Goal: Task Accomplishment & Management: Manage account settings

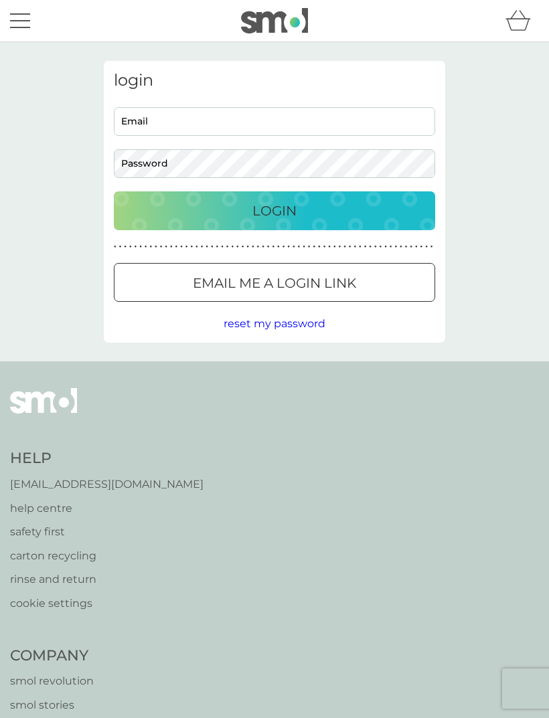
click at [273, 116] on input "Email" at bounding box center [274, 121] width 321 height 29
type input "katherine.dipple@btinternet.com"
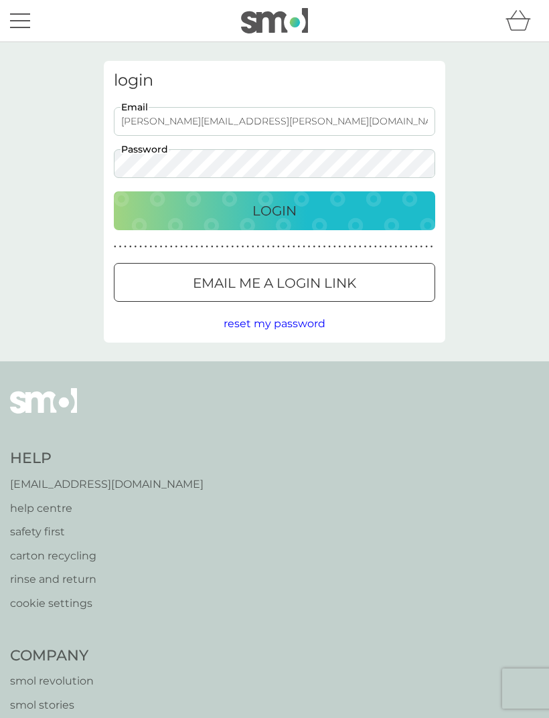
click at [340, 208] on div "Login" at bounding box center [274, 210] width 295 height 21
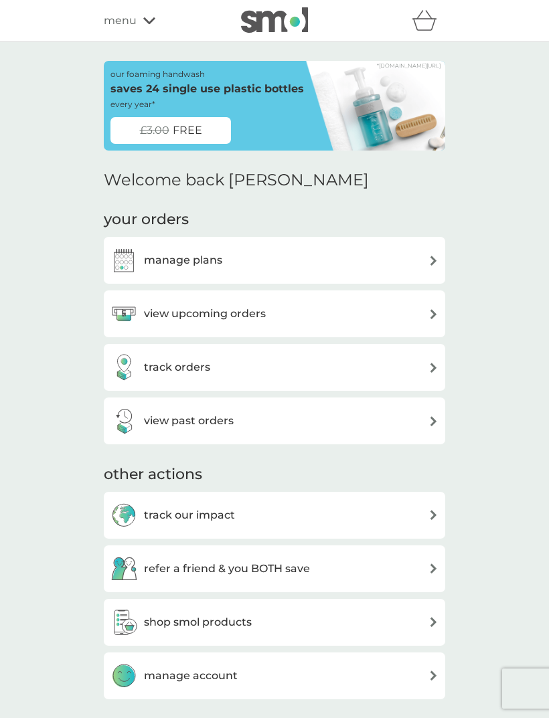
click at [394, 355] on div "track orders" at bounding box center [274, 367] width 328 height 27
click at [351, 344] on div "track orders" at bounding box center [274, 367] width 341 height 47
click at [374, 256] on div "manage plans" at bounding box center [274, 260] width 328 height 27
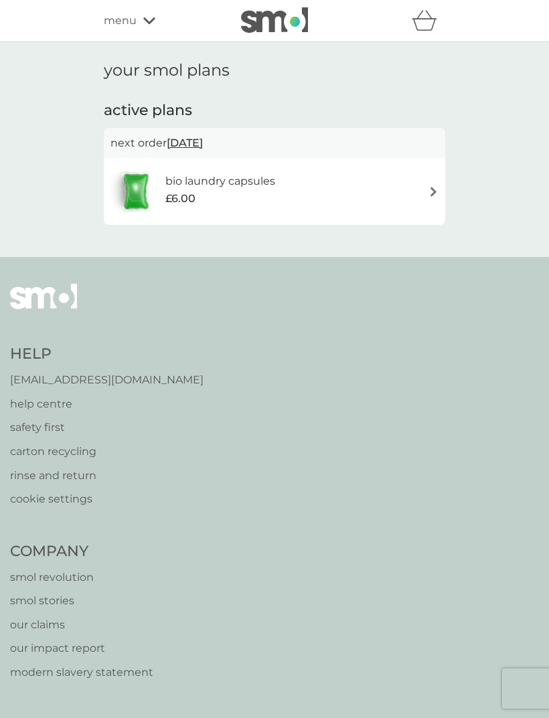
click at [378, 185] on div "bio laundry capsules £6.00" at bounding box center [274, 191] width 328 height 47
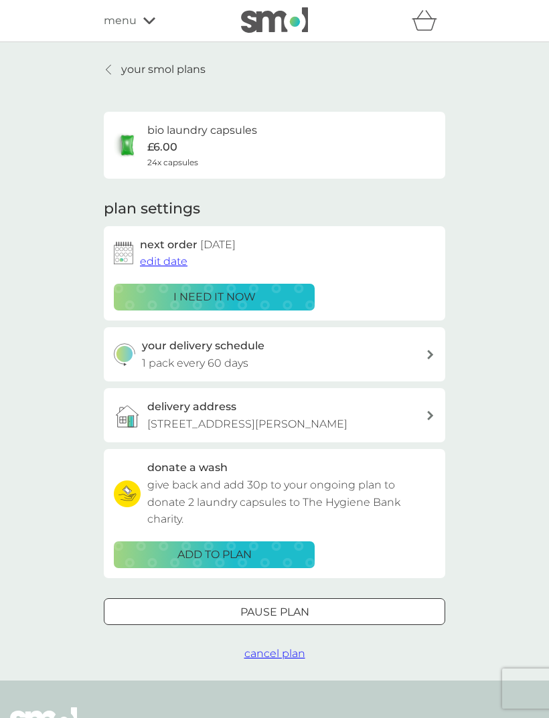
click at [393, 354] on div "your delivery schedule 1 pack every 60 days" at bounding box center [284, 354] width 284 height 34
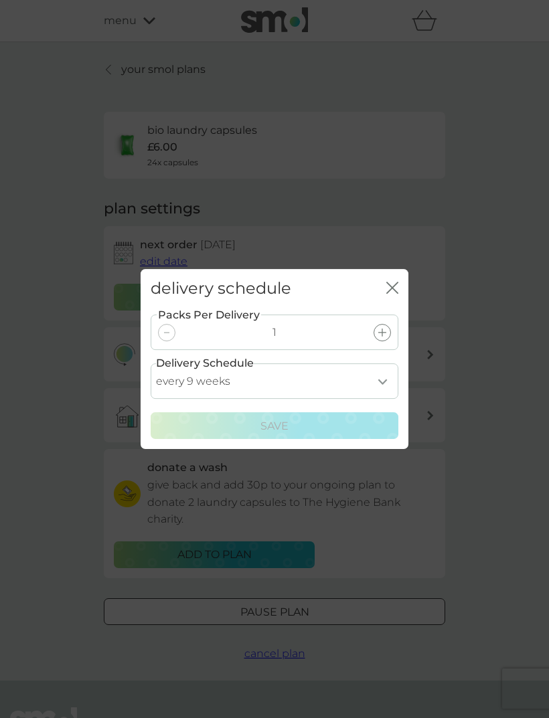
click at [374, 384] on select "every 1 week every 2 weeks every 3 weeks every 4 weeks every 5 weeks every 6 we…" at bounding box center [275, 380] width 248 height 35
select select "42"
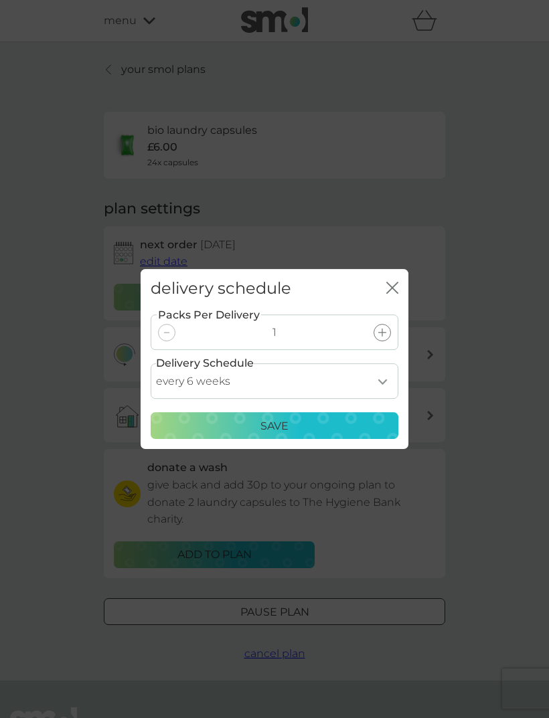
click at [344, 420] on div "Save" at bounding box center [274, 426] width 230 height 17
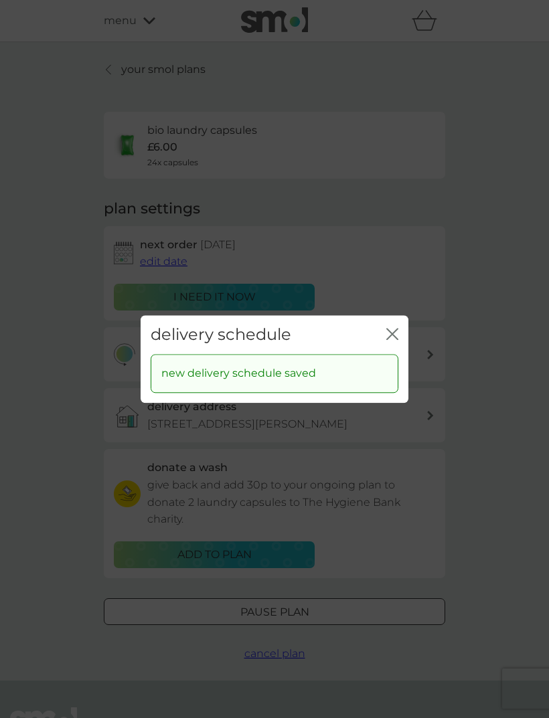
click at [397, 322] on div "delivery schedule close" at bounding box center [275, 334] width 268 height 39
click at [396, 330] on icon "close" at bounding box center [394, 334] width 5 height 11
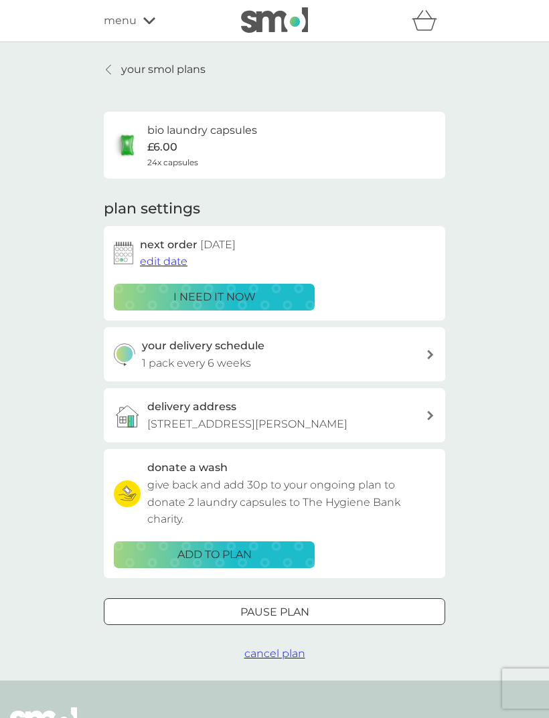
click at [138, 293] on div "i need it now" at bounding box center [213, 296] width 183 height 17
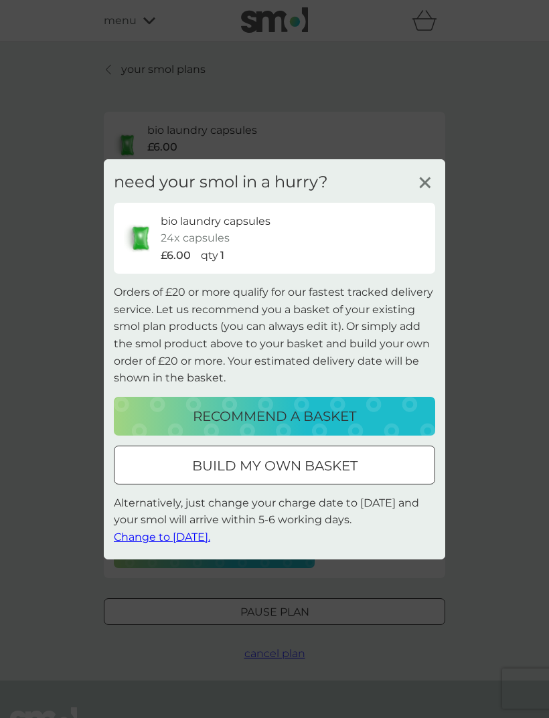
click at [61, 250] on div "need your smol in a hurry? bio laundry capsules 24x capsules £6.00 qty 1 Orders…" at bounding box center [274, 359] width 549 height 718
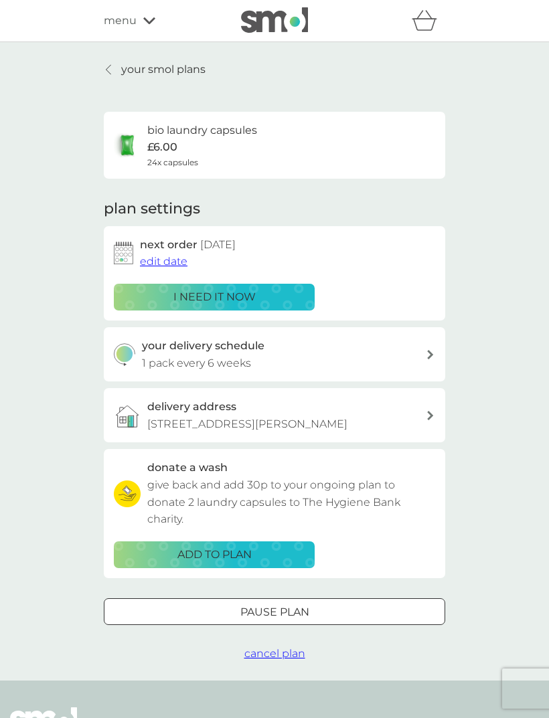
click at [128, 300] on div "i need it now" at bounding box center [213, 296] width 183 height 17
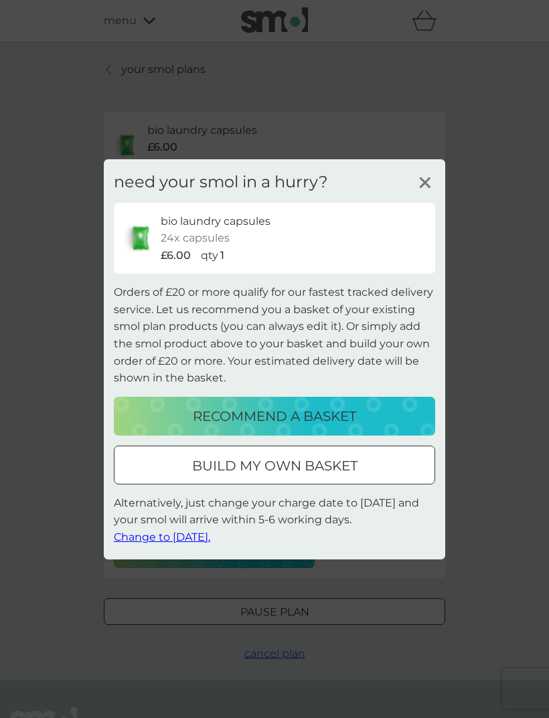
click at [76, 343] on div "need your smol in a hurry? bio laundry capsules 24x capsules £6.00 qty 1 Orders…" at bounding box center [274, 359] width 549 height 718
